Goal: Task Accomplishment & Management: Use online tool/utility

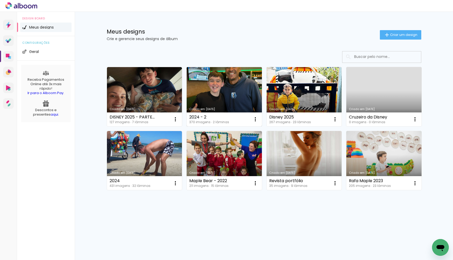
click at [232, 94] on link "Criado em [DATE]" at bounding box center [224, 96] width 75 height 59
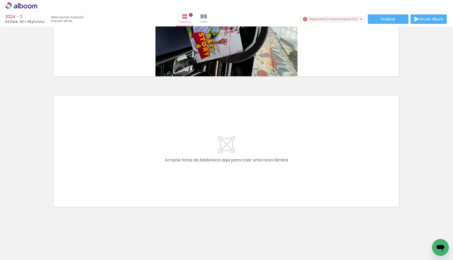
scroll to position [0, 1656]
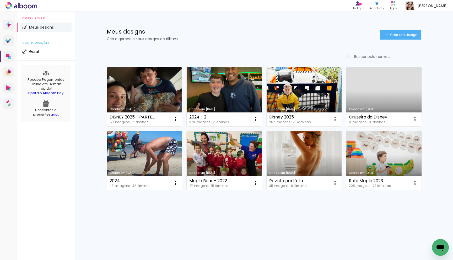
click at [148, 162] on link "Criado em [DATE]" at bounding box center [144, 160] width 75 height 59
